Goal: Go to known website: Access a specific website the user already knows

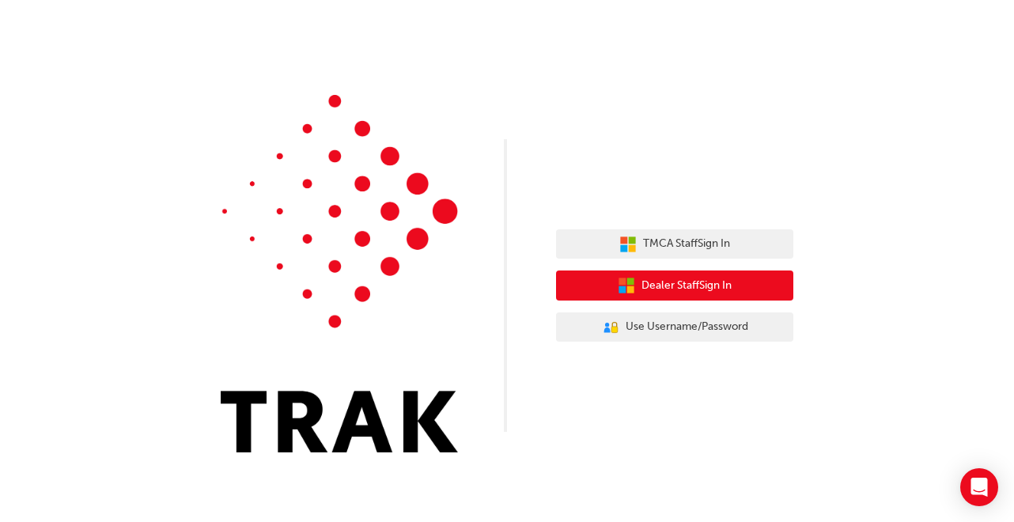
click at [602, 288] on button "Dealer Staff Sign In" at bounding box center [674, 286] width 237 height 30
